Goal: Communication & Community: Answer question/provide support

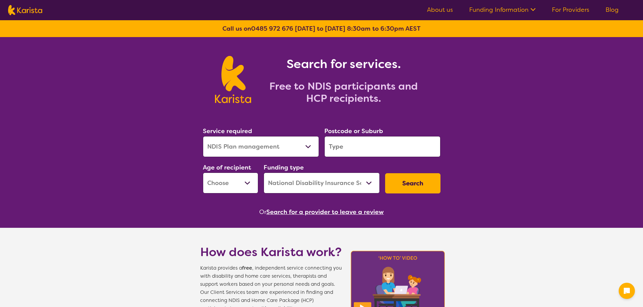
select select "NDIS Plan management"
select select "NDIS"
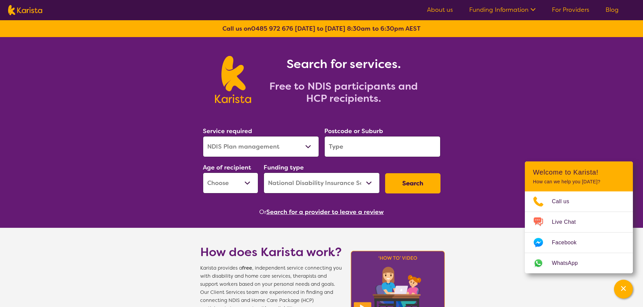
click at [580, 12] on link "For Providers" at bounding box center [570, 10] width 37 height 8
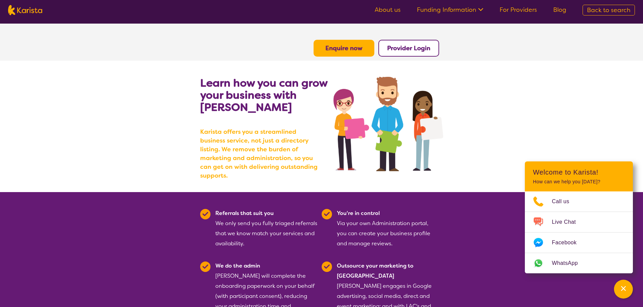
click at [412, 50] on b "Provider Login" at bounding box center [408, 48] width 43 height 8
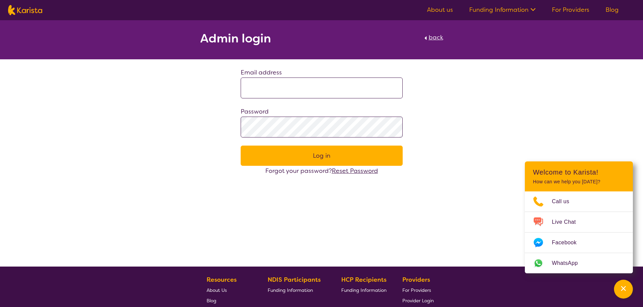
click at [311, 77] on div "Email address" at bounding box center [322, 83] width 162 height 31
click at [306, 85] on input at bounding box center [322, 88] width 162 height 21
click at [241, 146] on button "Log in" at bounding box center [322, 156] width 162 height 20
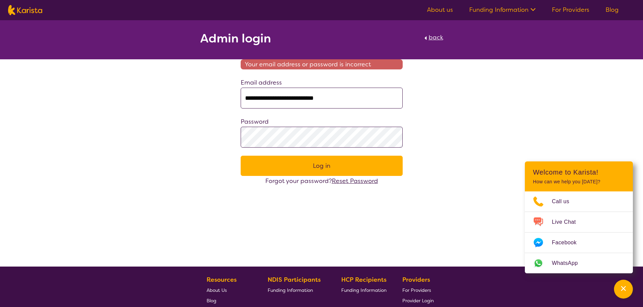
click at [322, 90] on input "**********" at bounding box center [322, 98] width 162 height 21
paste input
type input "**********"
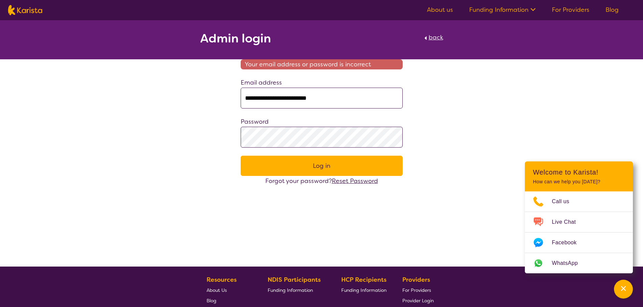
click at [327, 174] on button "Log in" at bounding box center [322, 166] width 162 height 20
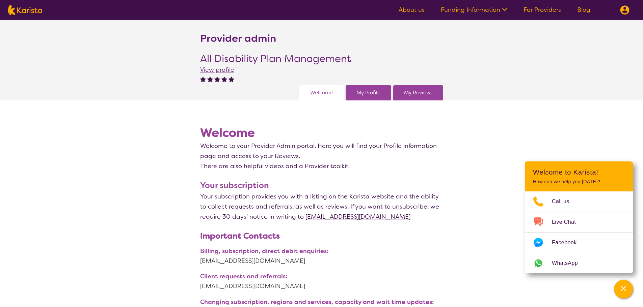
click at [428, 88] on link "My Reviews" at bounding box center [418, 93] width 28 height 10
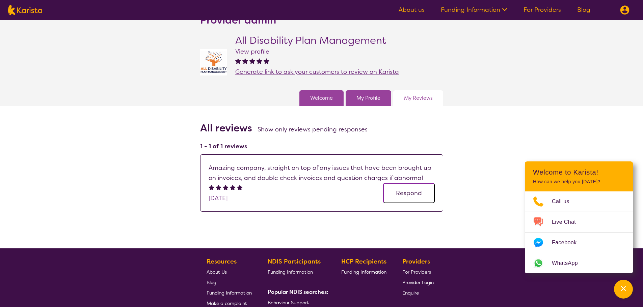
scroll to position [34, 0]
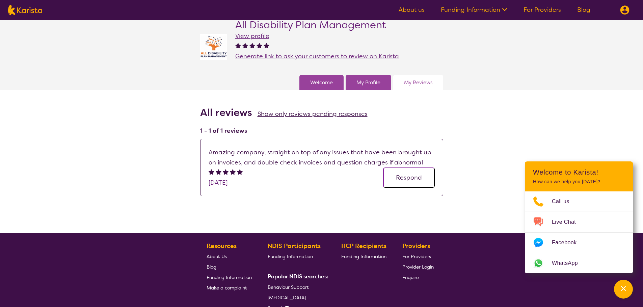
click at [406, 177] on button "Respond" at bounding box center [409, 178] width 52 height 20
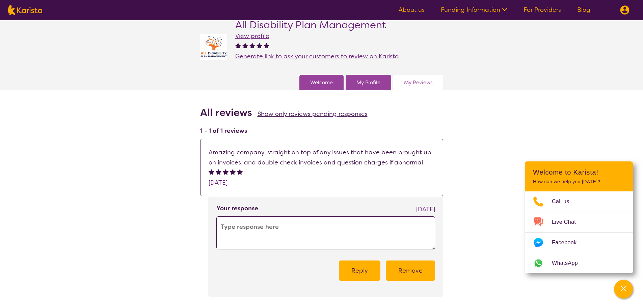
click at [132, 152] on div "Provider admin All Disability Plan Management View profile Generate link to ask…" at bounding box center [321, 141] width 643 height 311
click at [263, 36] on span "View profile" at bounding box center [252, 36] width 34 height 8
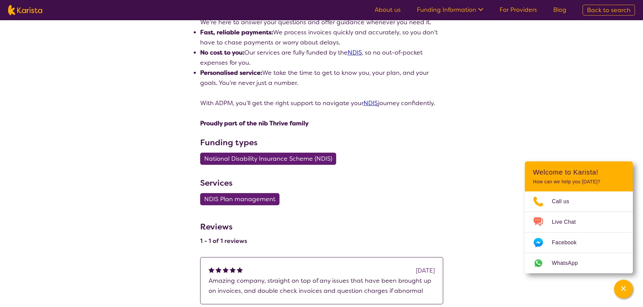
scroll to position [338, 0]
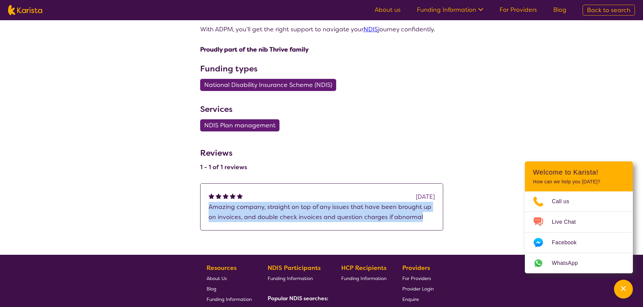
drag, startPoint x: 424, startPoint y: 221, endPoint x: 200, endPoint y: 208, distance: 224.2
click at [200, 208] on div "[DATE] Amazing company, straight on top of any issues that have been brought up…" at bounding box center [321, 207] width 243 height 47
copy p "Amazing company, straight on top of any issues that have been brought up on inv…"
